Goal: Information Seeking & Learning: Learn about a topic

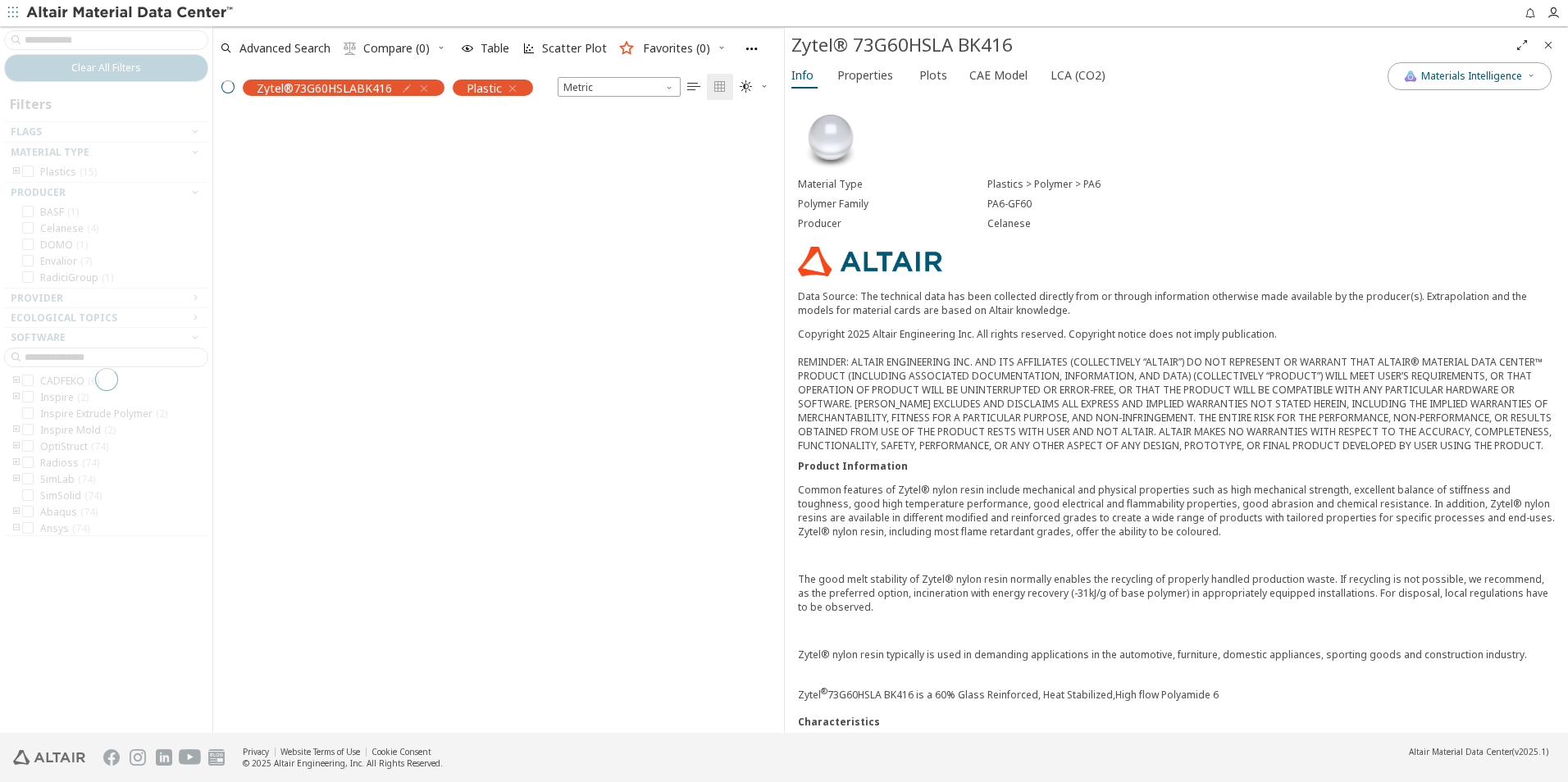
scroll to position [590, 558]
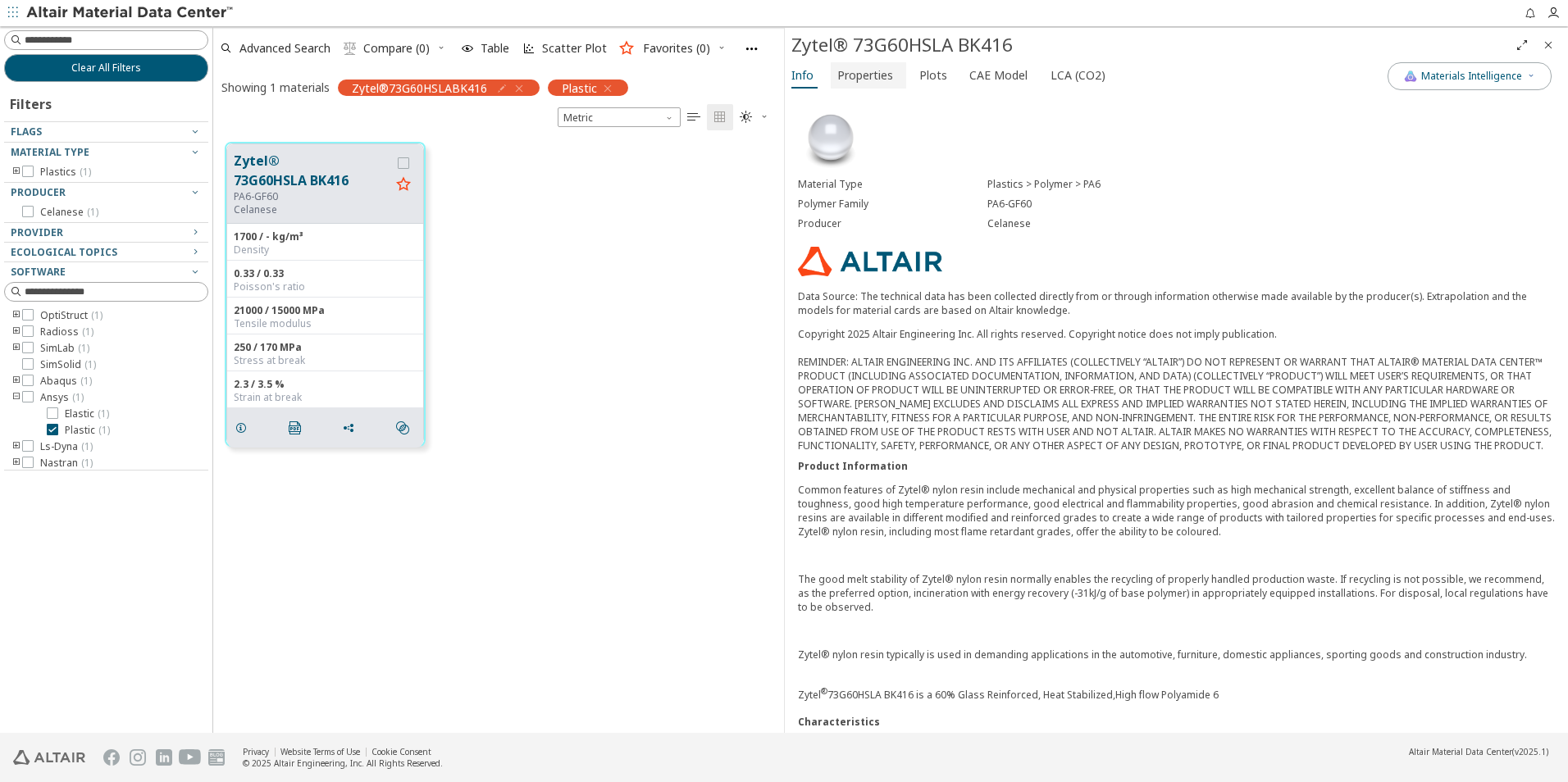
click at [871, 76] on span "Properties" at bounding box center [865, 75] width 56 height 26
click at [857, 79] on span "Properties" at bounding box center [865, 75] width 56 height 26
